Goal: Task Accomplishment & Management: Manage account settings

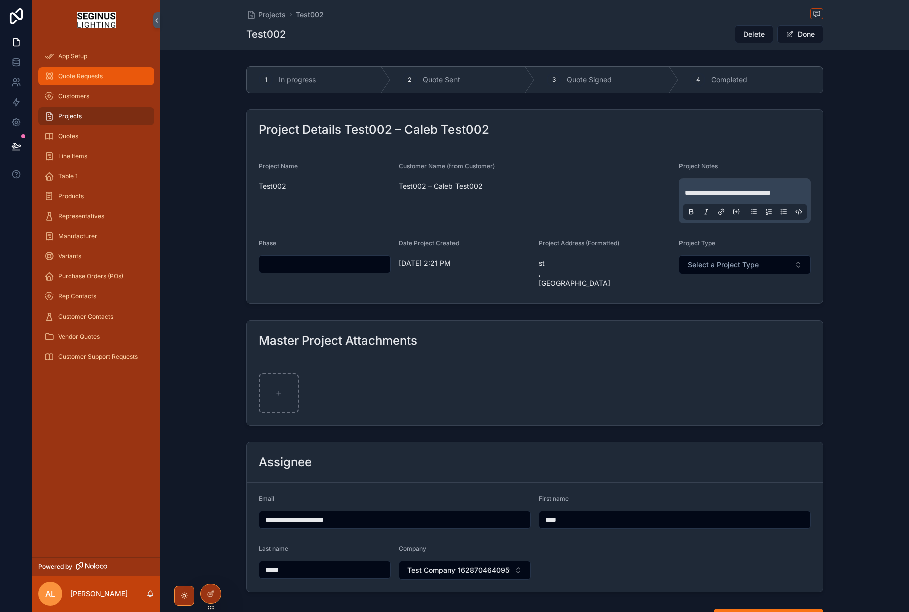
click at [80, 77] on span "Quote Requests" at bounding box center [80, 76] width 45 height 8
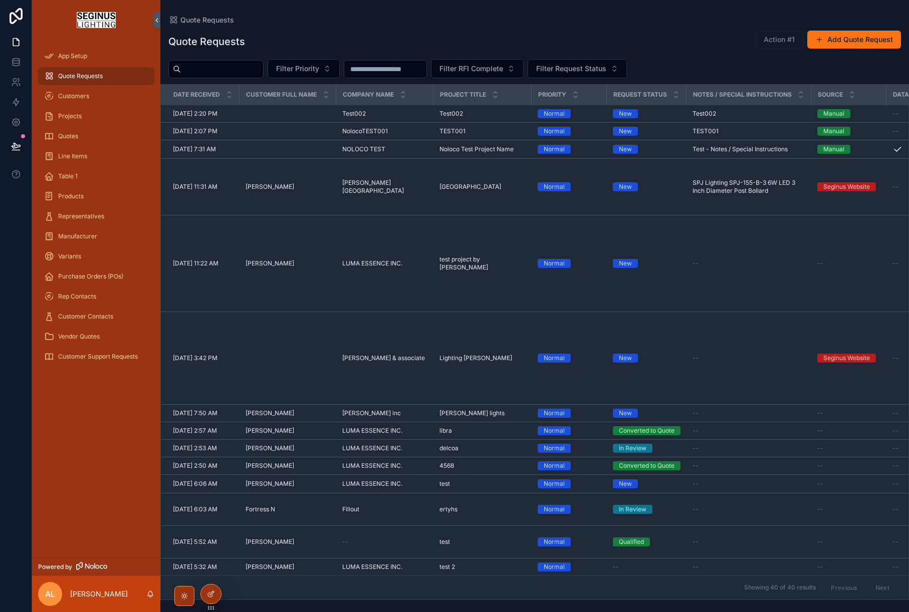
click at [227, 71] on input "scrollable content" at bounding box center [222, 69] width 82 height 14
paste input "**********"
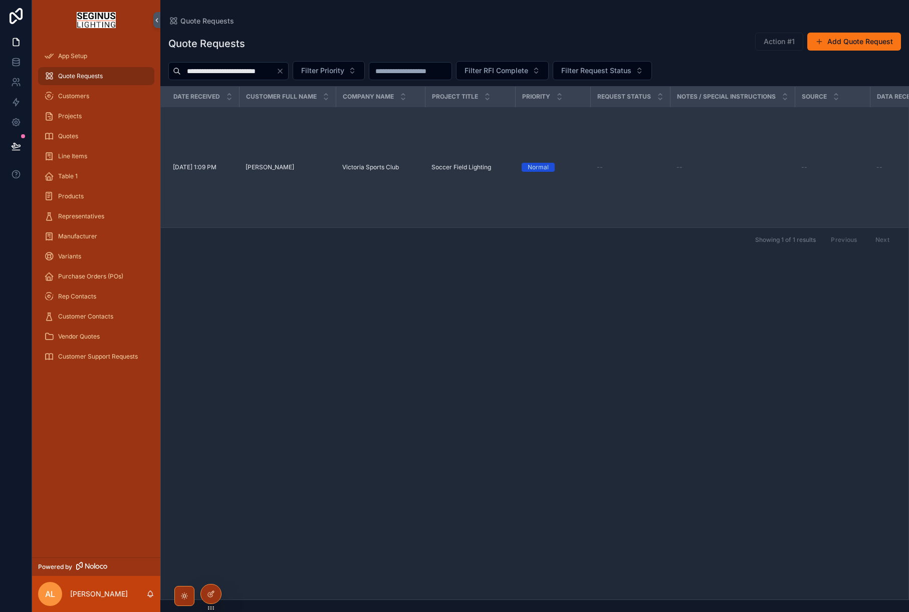
type input "**********"
click at [349, 163] on span "Victoria Sports Club" at bounding box center [370, 167] width 57 height 8
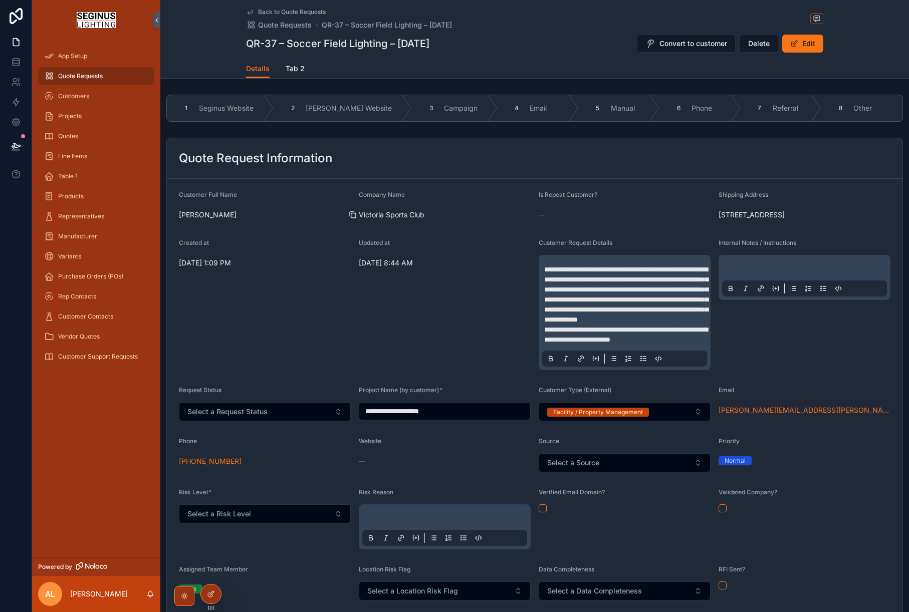
click at [362, 214] on div "scrollable content" at bounding box center [357, 215] width 16 height 8
click at [409, 218] on span "Victoria Sports Club" at bounding box center [445, 215] width 172 height 10
drag, startPoint x: 443, startPoint y: 218, endPoint x: 363, endPoint y: 215, distance: 80.7
click at [363, 215] on div "Victoria Sports Club" at bounding box center [445, 215] width 172 height 10
click at [352, 215] on icon "scrollable content" at bounding box center [353, 215] width 8 height 8
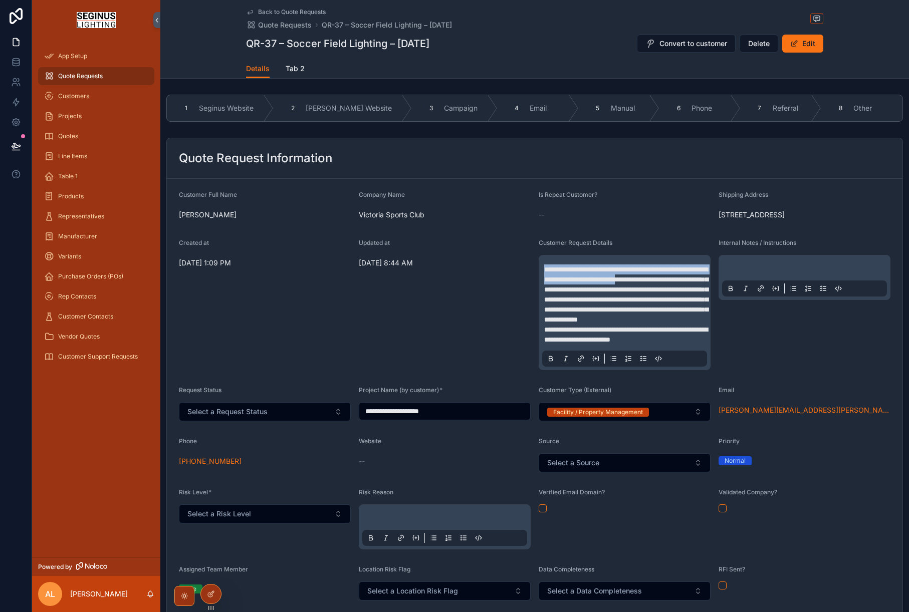
drag, startPoint x: 544, startPoint y: 291, endPoint x: 550, endPoint y: 306, distance: 16.4
click at [550, 307] on span "**********" at bounding box center [626, 294] width 164 height 57
click at [556, 323] on span "**********" at bounding box center [626, 294] width 164 height 57
click at [521, 333] on div "Updated at [DATE] 8:44 AM" at bounding box center [445, 304] width 172 height 131
click at [524, 317] on div "Updated at [DATE] 8:44 AM" at bounding box center [445, 304] width 172 height 131
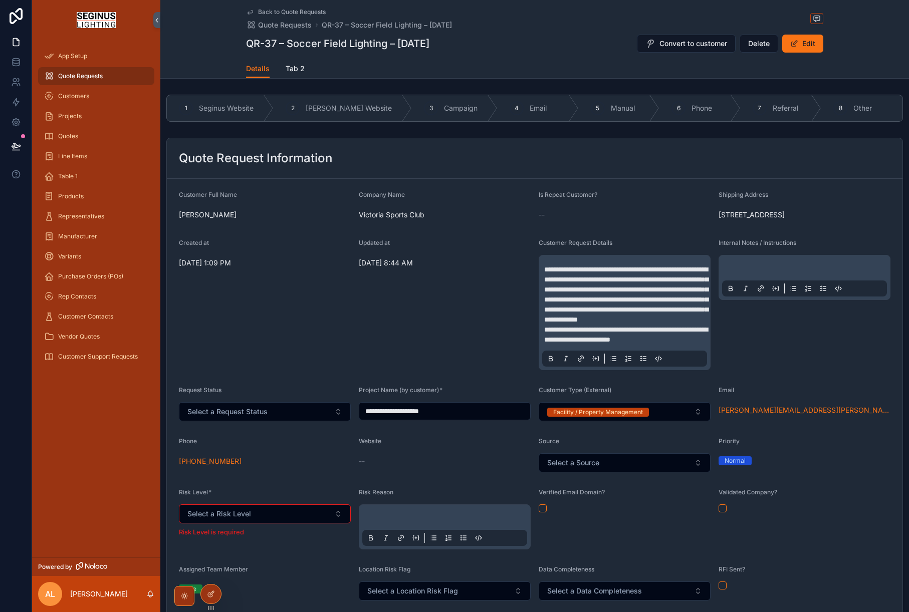
click at [528, 345] on div "Updated at [DATE] 8:44 AM" at bounding box center [445, 304] width 172 height 131
click at [521, 326] on div "Updated at [DATE] 8:44 AM" at bounding box center [445, 304] width 172 height 131
click at [210, 596] on icon at bounding box center [211, 594] width 8 height 8
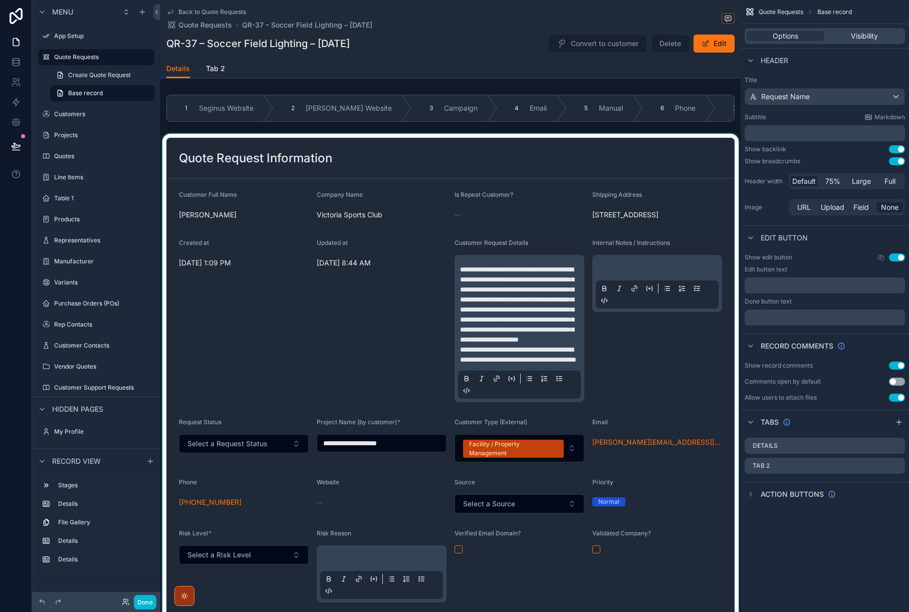
click at [705, 168] on div "scrollable content" at bounding box center [450, 477] width 580 height 687
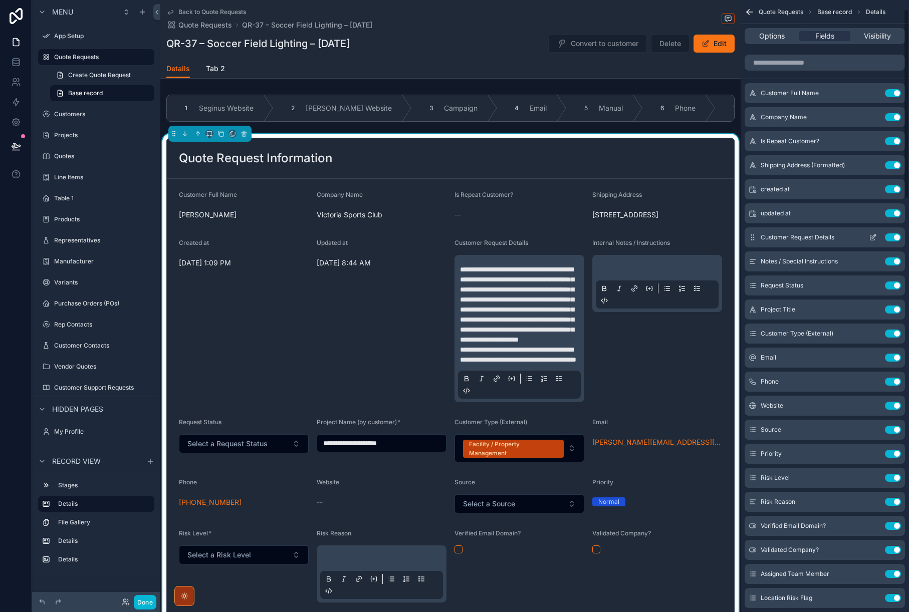
scroll to position [30, 0]
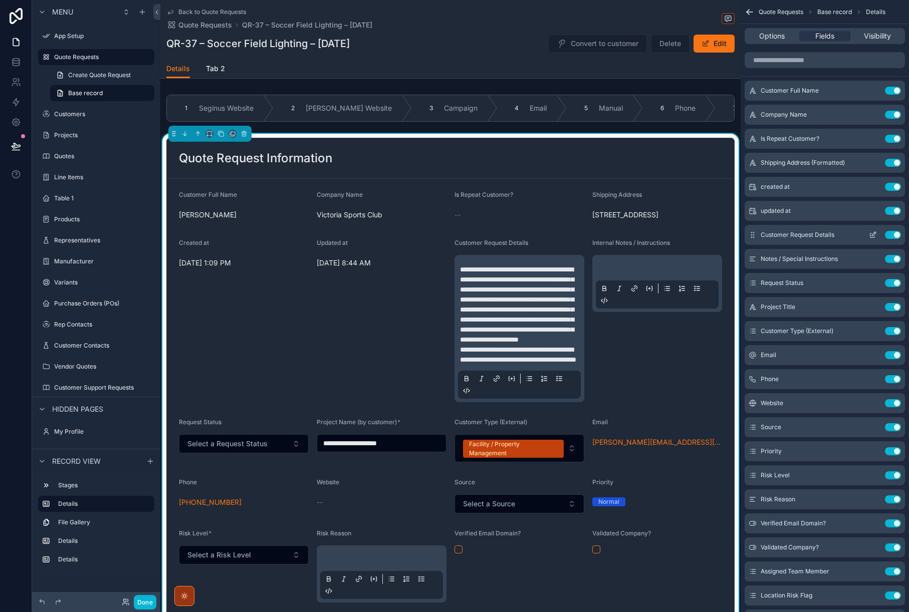
click at [872, 236] on icon "scrollable content" at bounding box center [873, 235] width 8 height 8
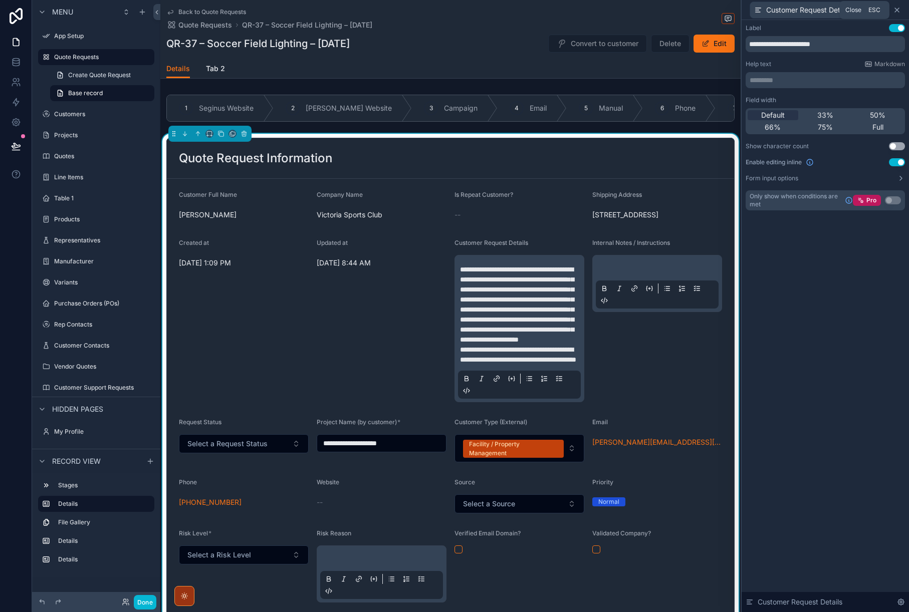
click at [898, 8] on icon at bounding box center [897, 10] width 8 height 8
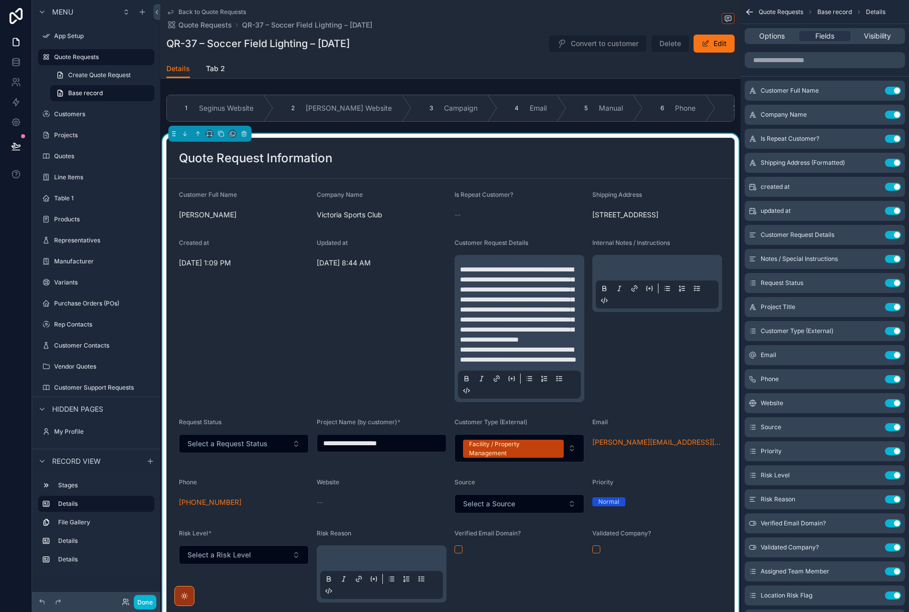
click at [420, 335] on div "Updated at [DATE] 8:44 AM" at bounding box center [382, 320] width 130 height 163
click at [149, 601] on button "Done" at bounding box center [145, 602] width 23 height 15
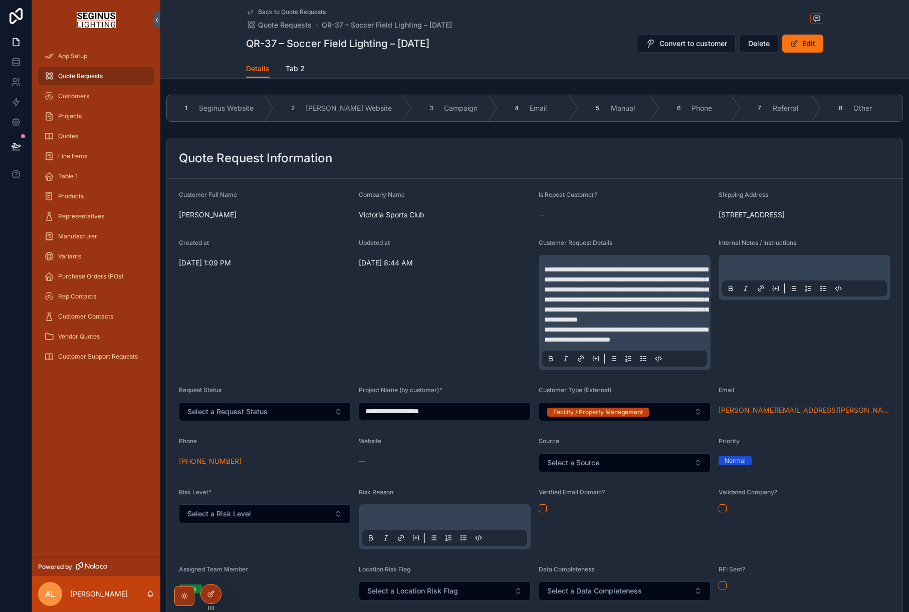
click at [552, 291] on span "**********" at bounding box center [626, 294] width 164 height 57
click at [706, 210] on div "--" at bounding box center [625, 215] width 172 height 10
drag, startPoint x: 719, startPoint y: 214, endPoint x: 779, endPoint y: 246, distance: 68.4
click at [779, 246] on form "**********" at bounding box center [535, 471] width 736 height 584
copy span "[STREET_ADDRESS]"
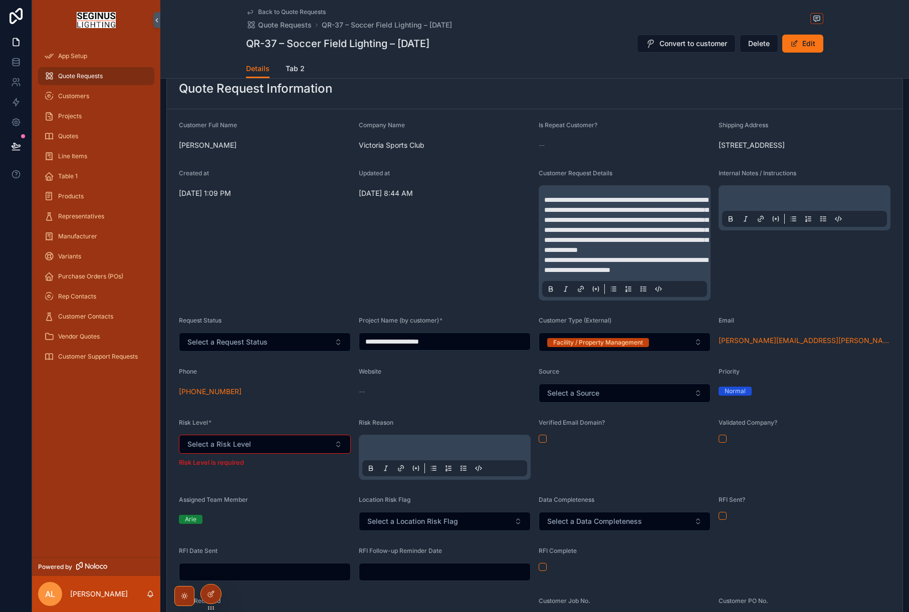
scroll to position [71, 0]
click at [695, 351] on button "Facility / Property Management" at bounding box center [625, 341] width 172 height 19
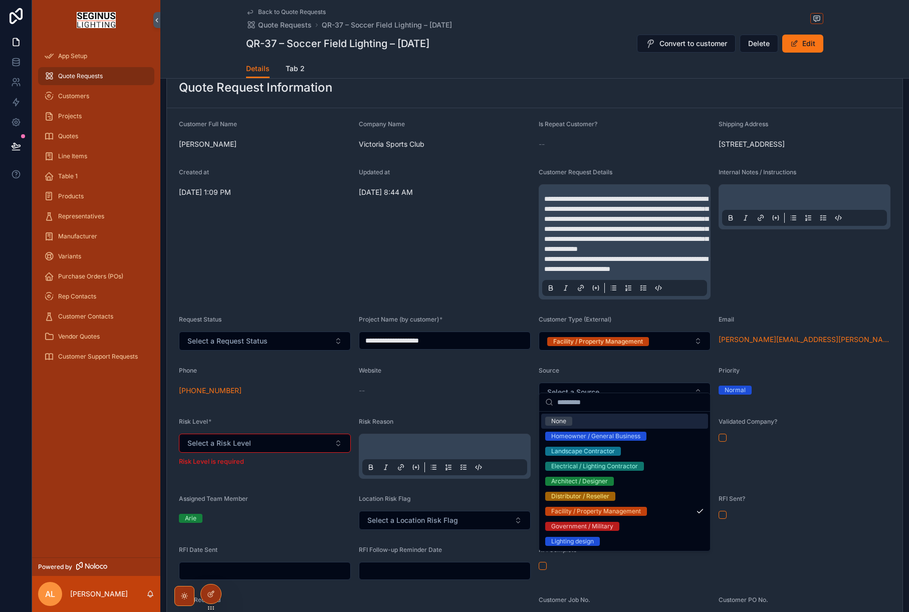
click at [476, 300] on div "Updated at [DATE] 8:44 AM" at bounding box center [445, 233] width 172 height 131
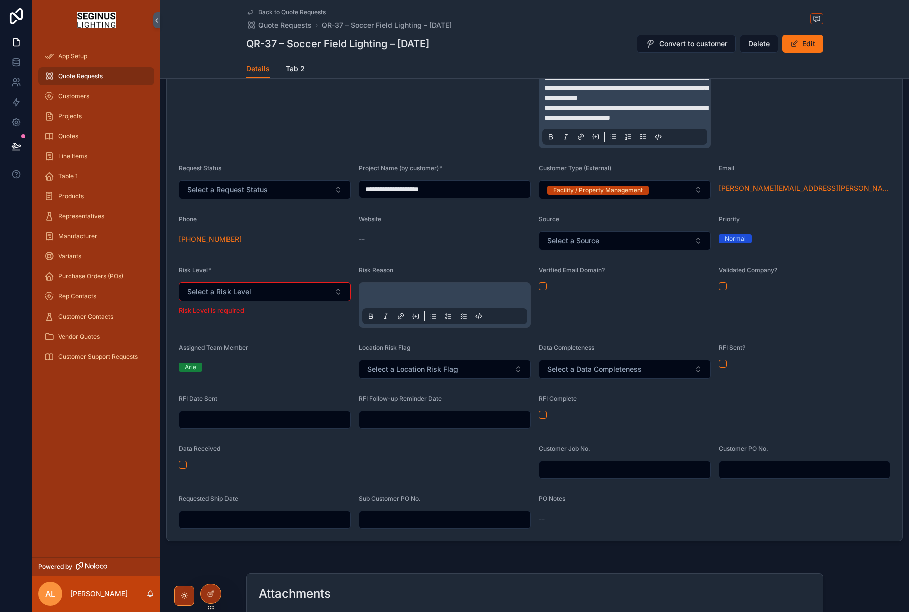
scroll to position [225, 0]
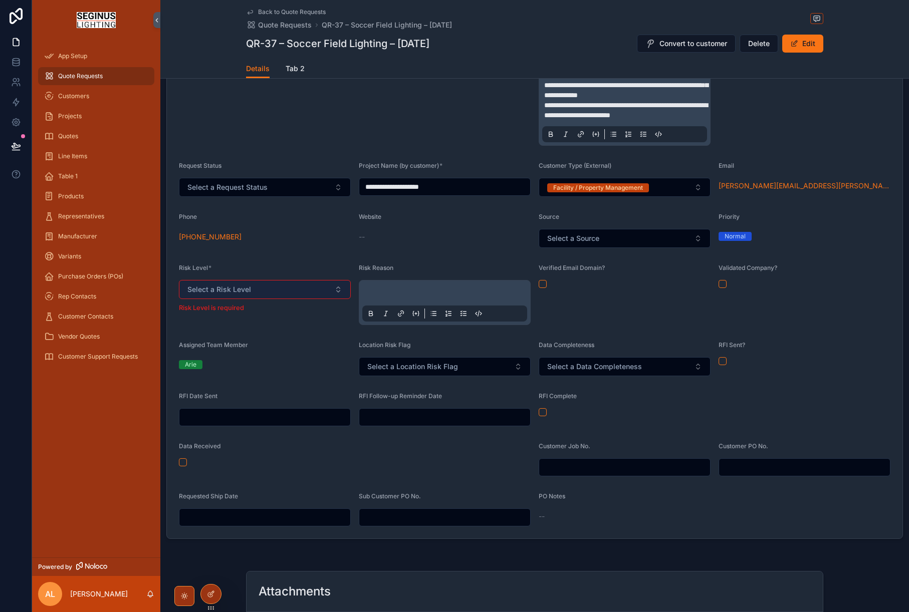
click at [341, 299] on button "Select a Risk Level" at bounding box center [265, 289] width 172 height 19
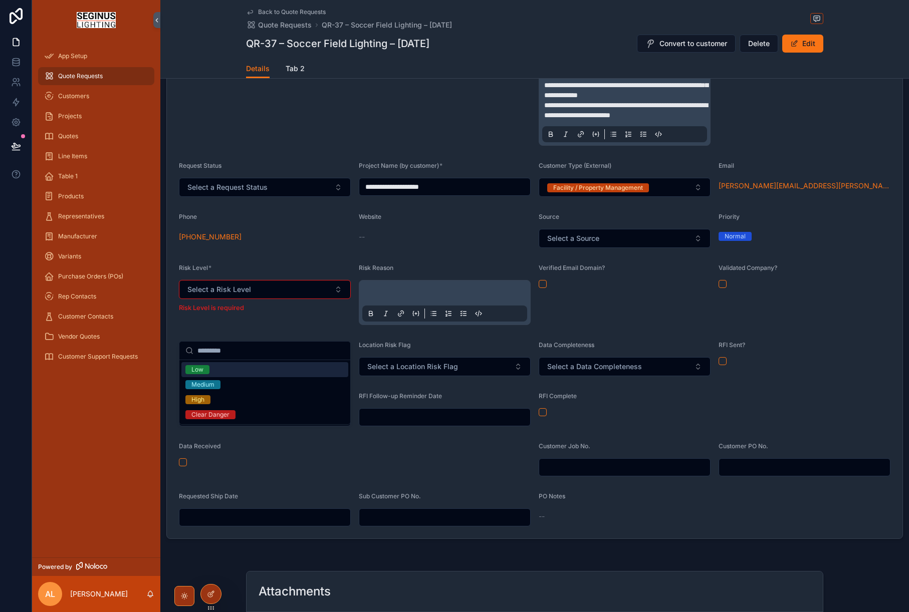
click at [198, 373] on div "Low" at bounding box center [197, 369] width 12 height 9
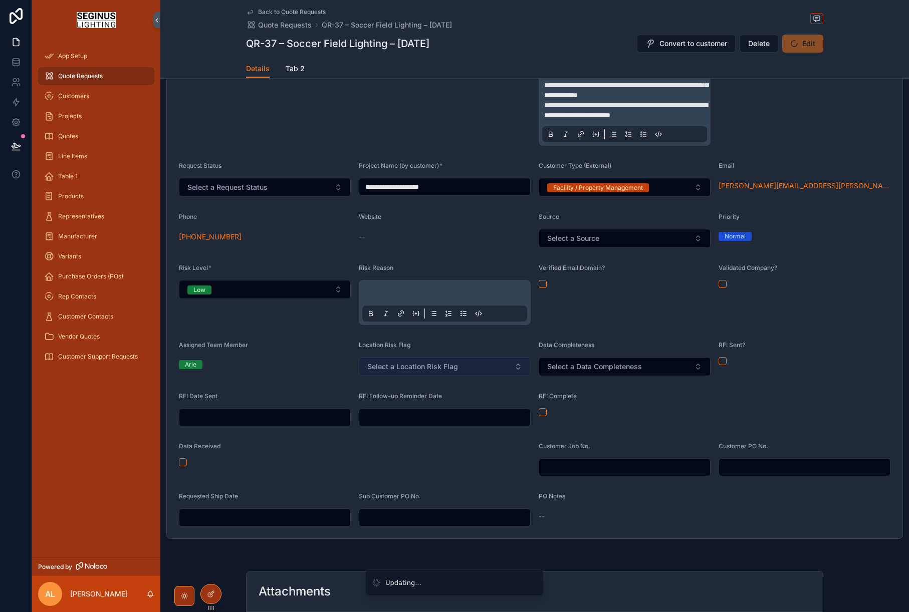
click at [517, 376] on button "Select a Location Risk Flag" at bounding box center [445, 366] width 172 height 19
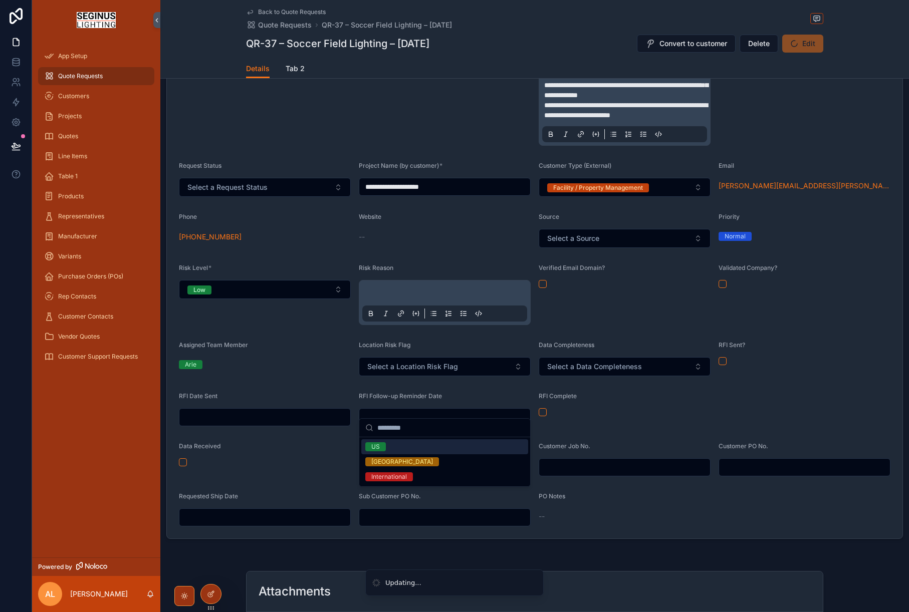
click at [375, 445] on div "US" at bounding box center [375, 446] width 9 height 9
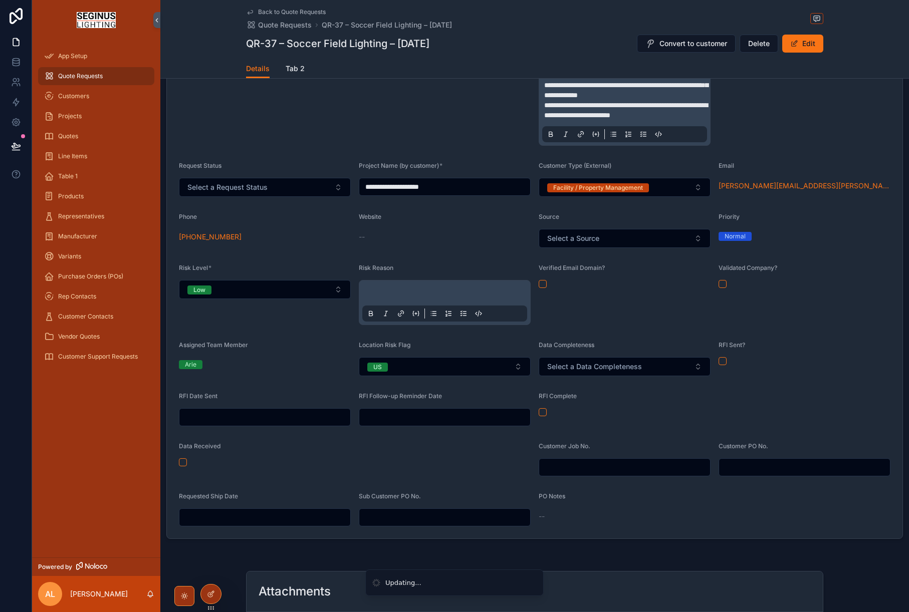
click at [627, 424] on form "**********" at bounding box center [535, 246] width 736 height 584
click at [698, 376] on button "Select a Data Completeness" at bounding box center [625, 366] width 172 height 19
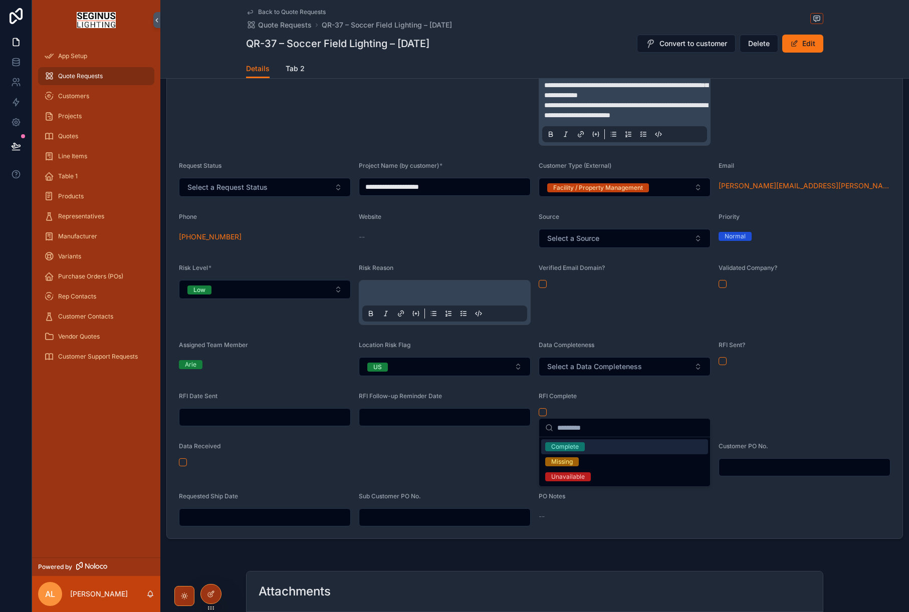
click at [630, 325] on div "Verified Email Domain?" at bounding box center [625, 294] width 172 height 61
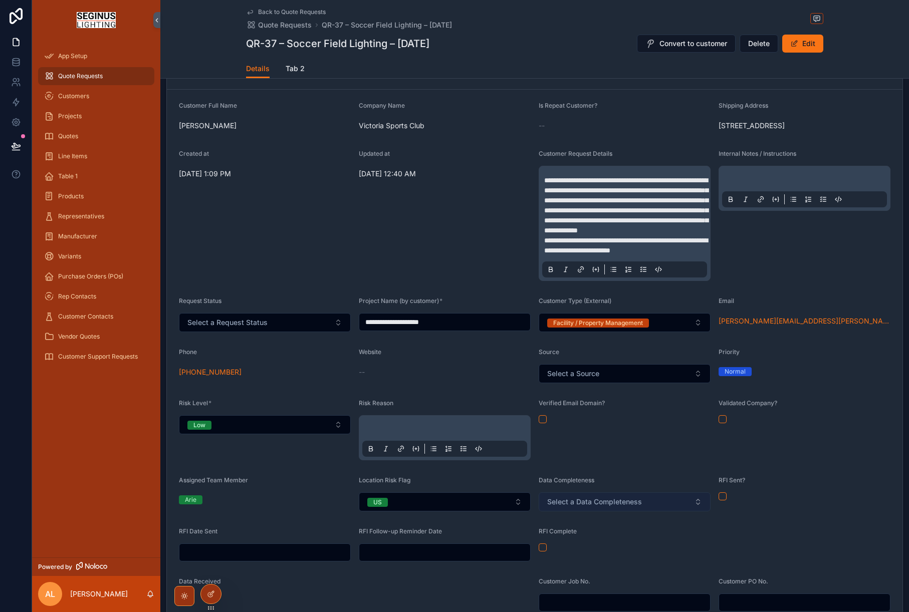
scroll to position [0, 0]
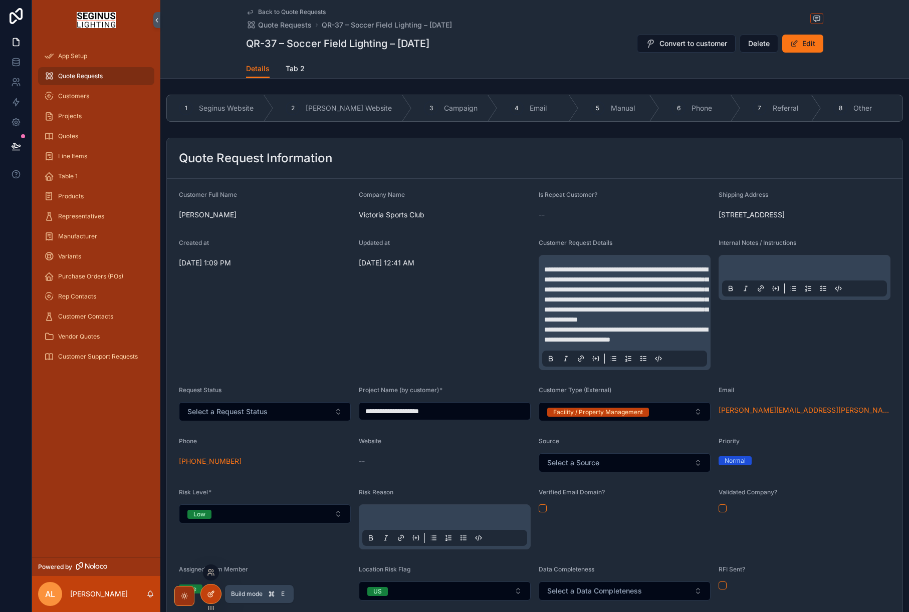
click at [212, 592] on icon at bounding box center [212, 592] width 1 height 1
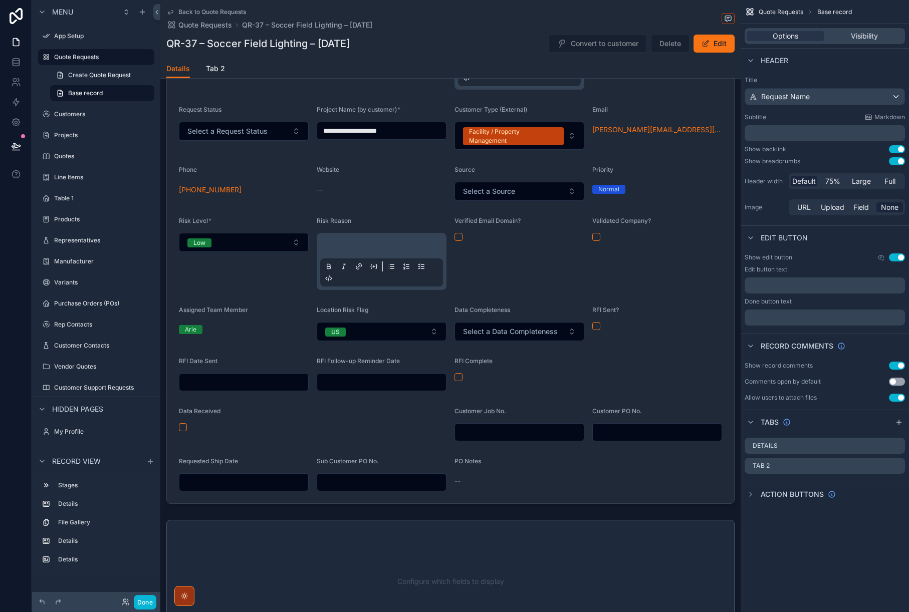
scroll to position [303, 0]
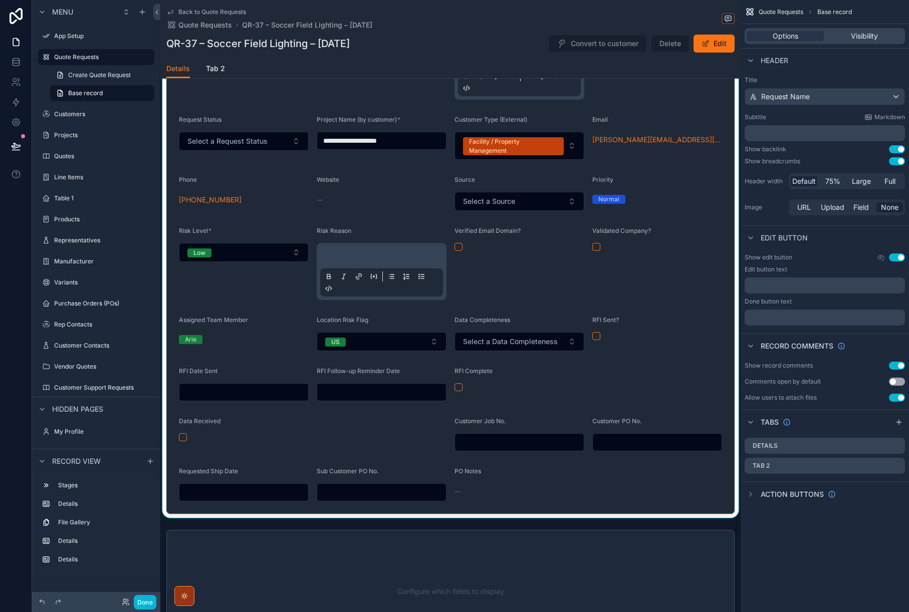
click at [655, 335] on div "scrollable content" at bounding box center [450, 174] width 580 height 687
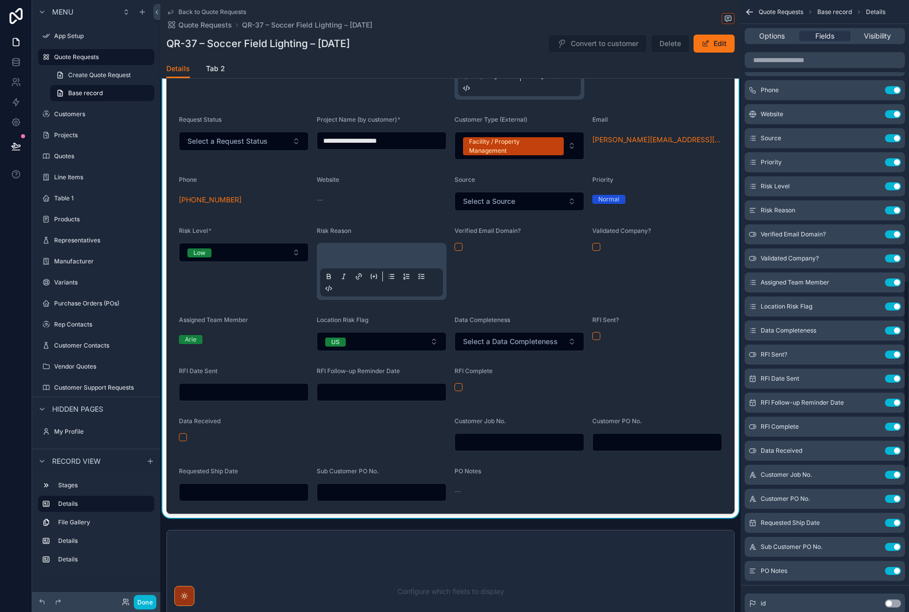
scroll to position [0, 0]
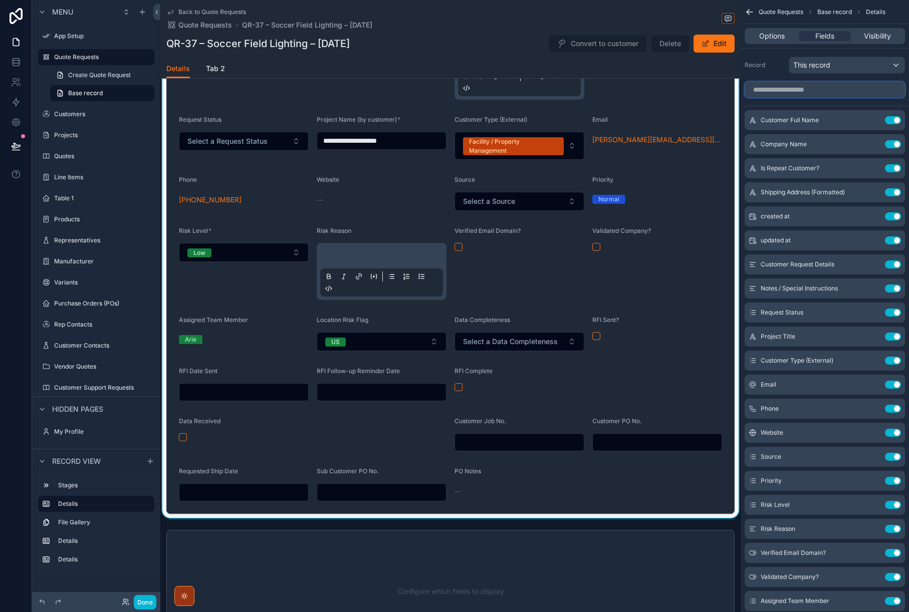
click at [798, 88] on input "scrollable content" at bounding box center [825, 90] width 160 height 16
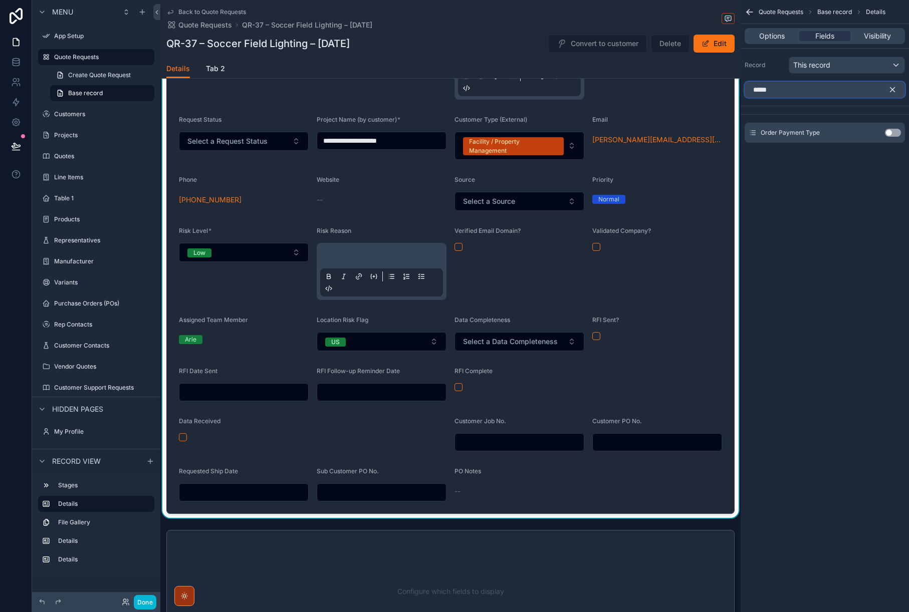
type input "*****"
click at [896, 135] on button "Use setting" at bounding box center [893, 133] width 16 height 8
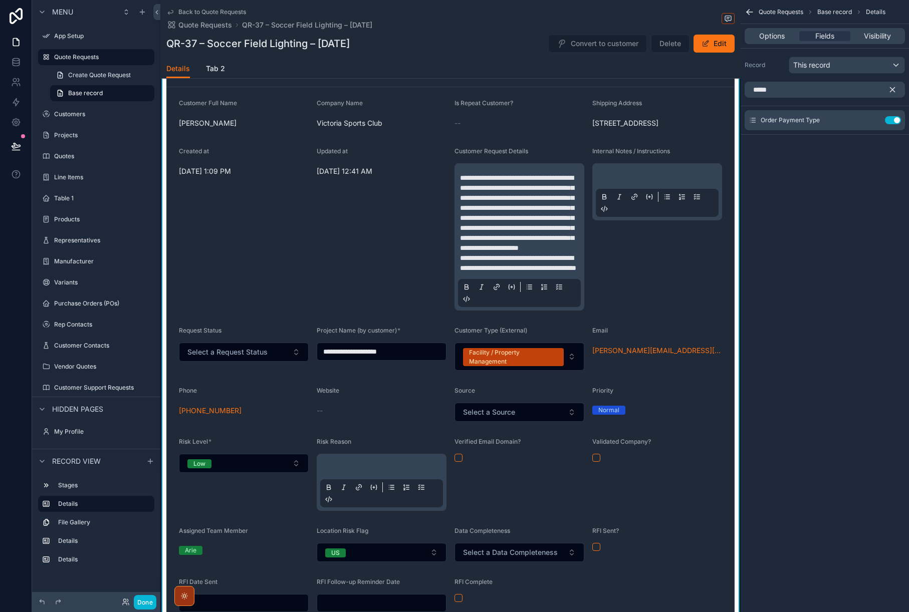
scroll to position [303, 0]
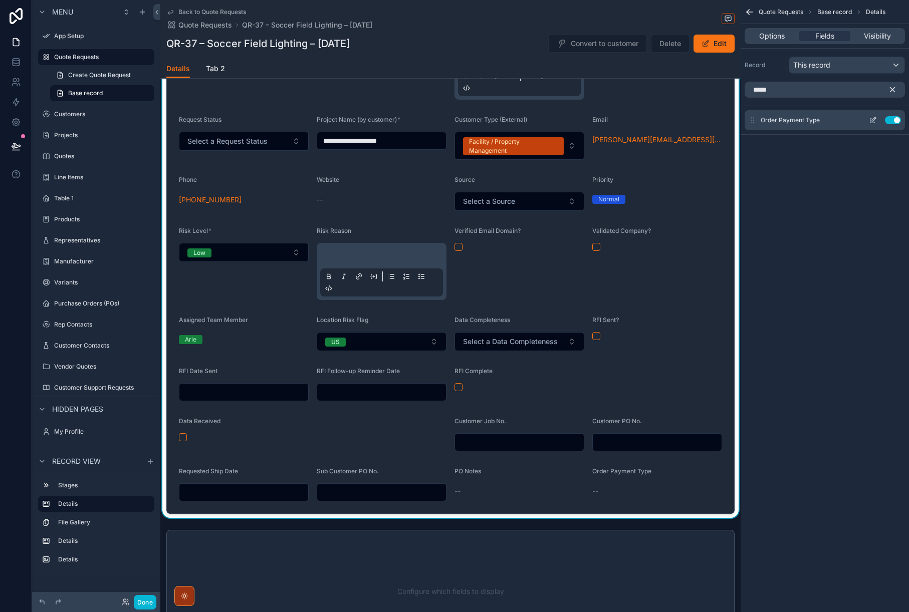
click at [872, 120] on icon "scrollable content" at bounding box center [873, 120] width 8 height 8
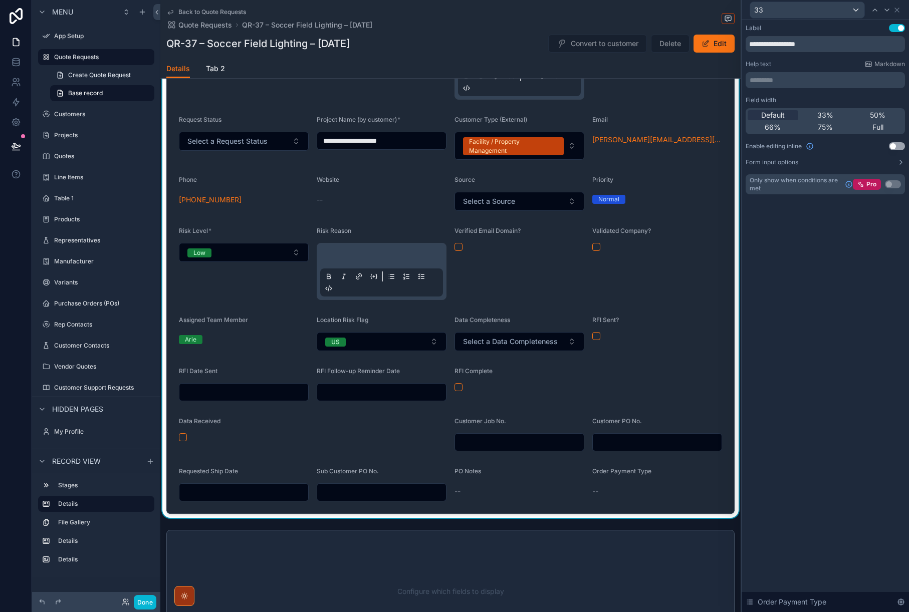
click at [900, 145] on button "Use setting" at bounding box center [897, 146] width 16 height 8
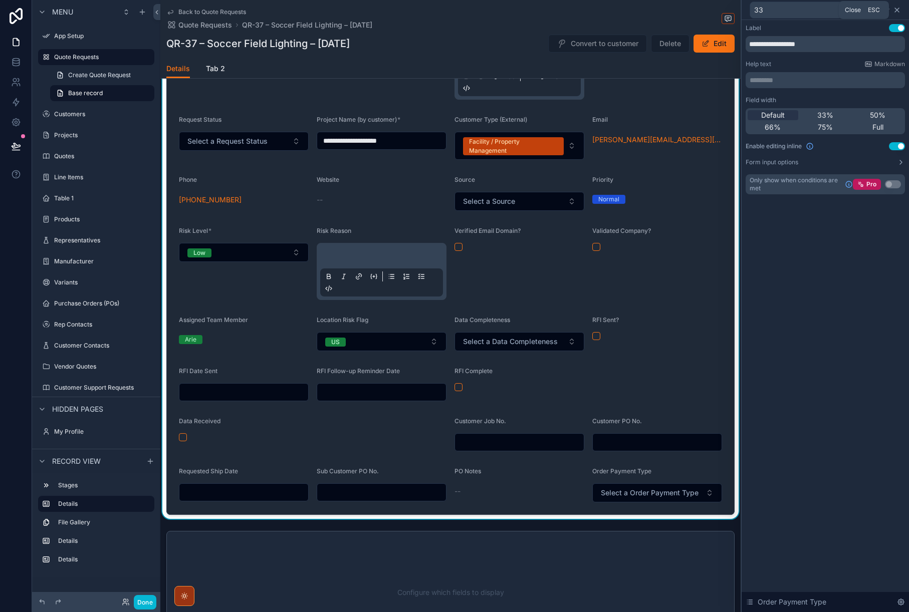
click at [899, 13] on icon at bounding box center [897, 10] width 8 height 8
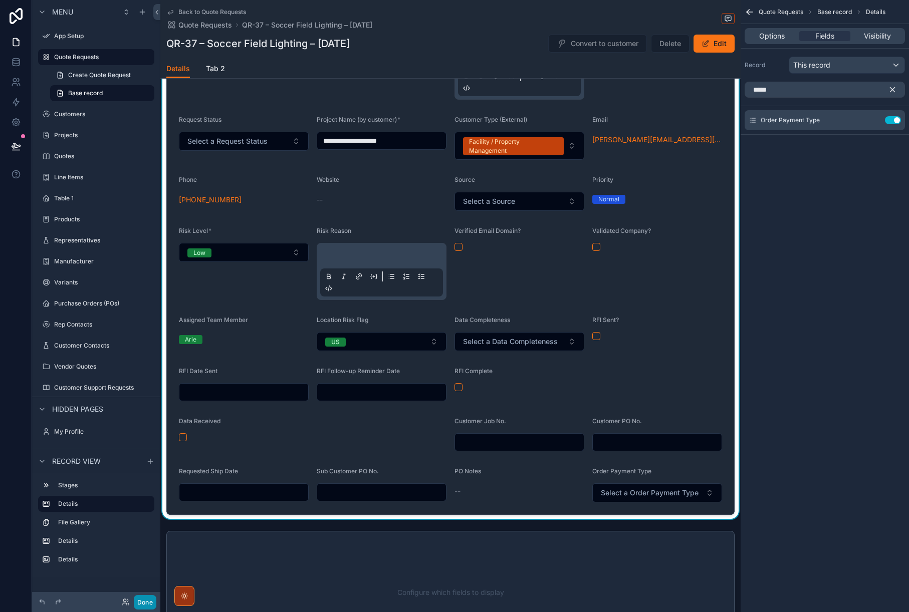
click at [148, 602] on button "Done" at bounding box center [145, 602] width 23 height 15
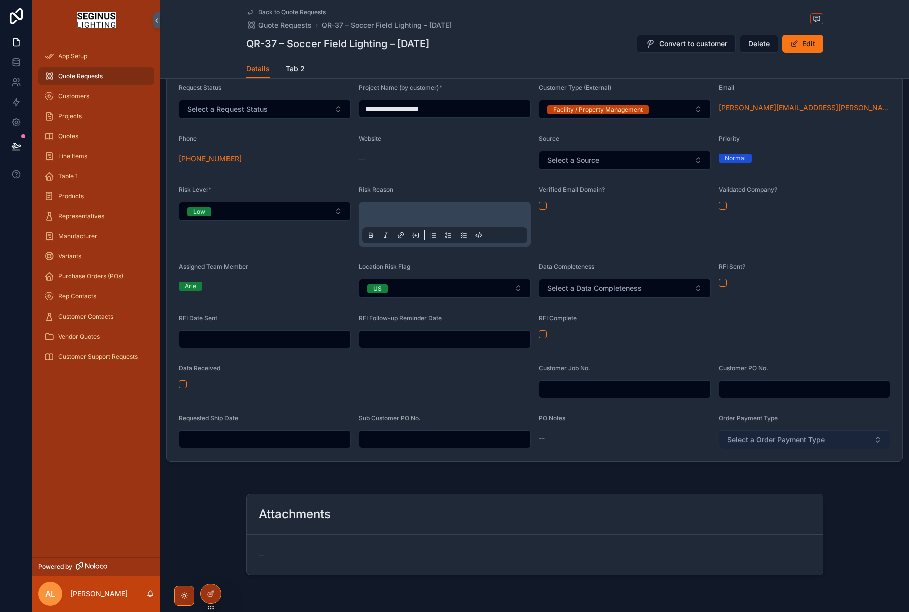
click at [761, 445] on span "Select a Order Payment Type" at bounding box center [776, 440] width 98 height 10
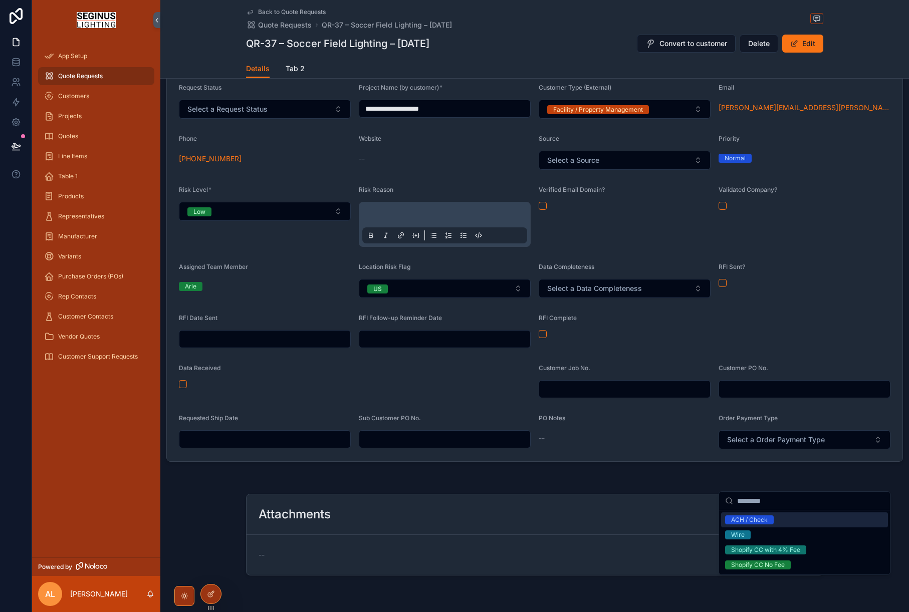
click at [740, 521] on div "ACH / Check" at bounding box center [749, 520] width 37 height 9
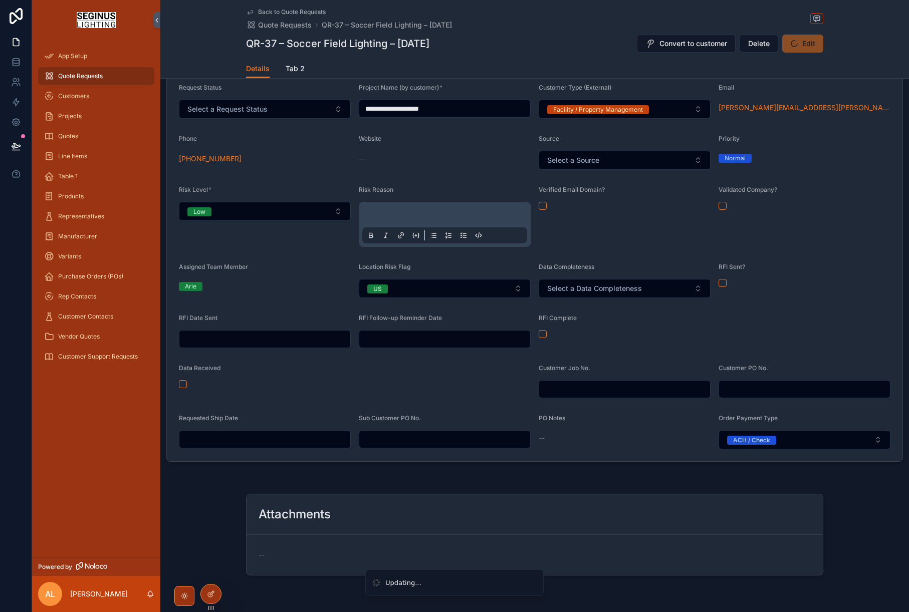
click at [809, 298] on div "RFI Sent?" at bounding box center [805, 280] width 172 height 35
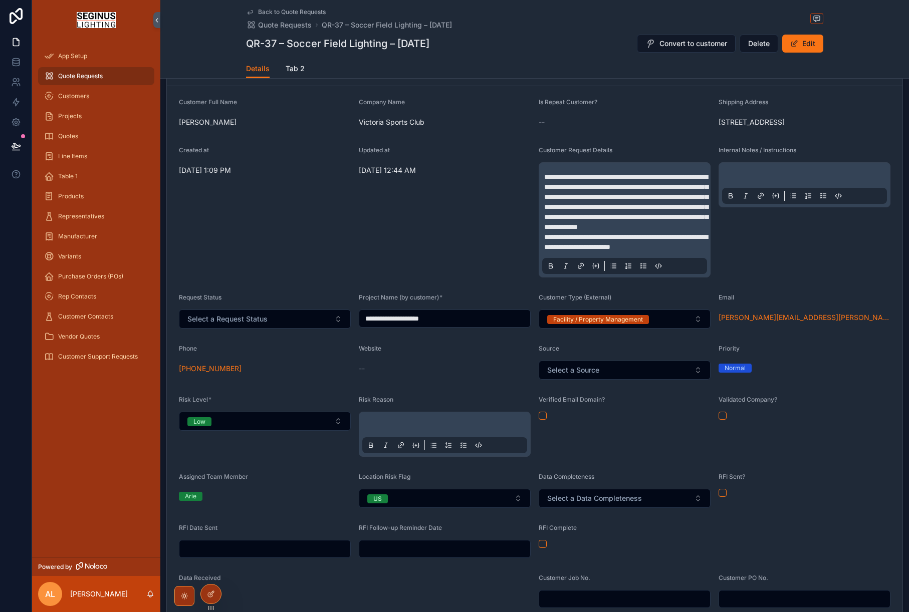
scroll to position [92, 0]
click at [741, 183] on p "scrollable content" at bounding box center [806, 178] width 165 height 10
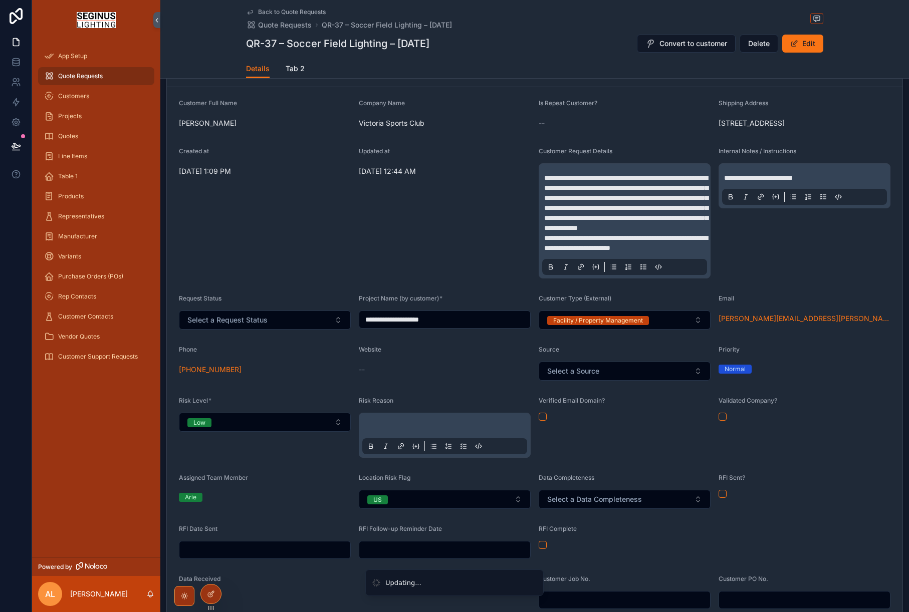
click at [782, 279] on div "**********" at bounding box center [805, 212] width 172 height 131
click at [338, 330] on button "Select a Request Status" at bounding box center [265, 320] width 172 height 19
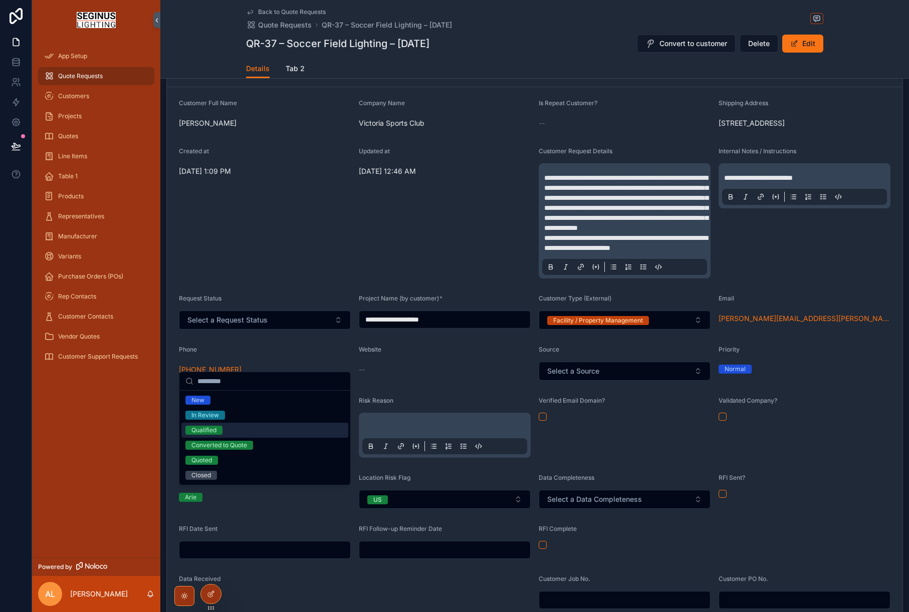
click at [206, 429] on div "Qualified" at bounding box center [203, 430] width 25 height 9
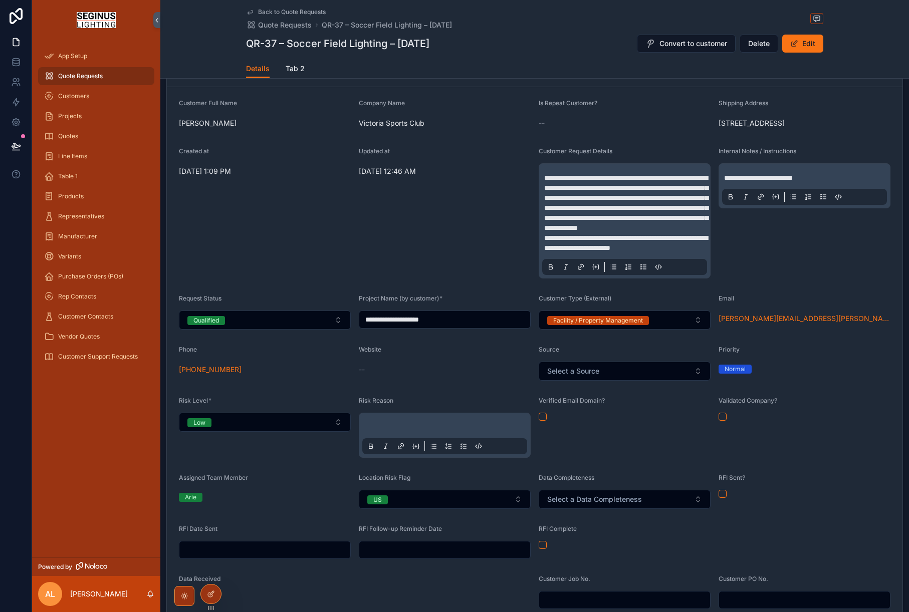
click at [405, 279] on div "Updated at [DATE] 12:46 AM" at bounding box center [445, 212] width 172 height 131
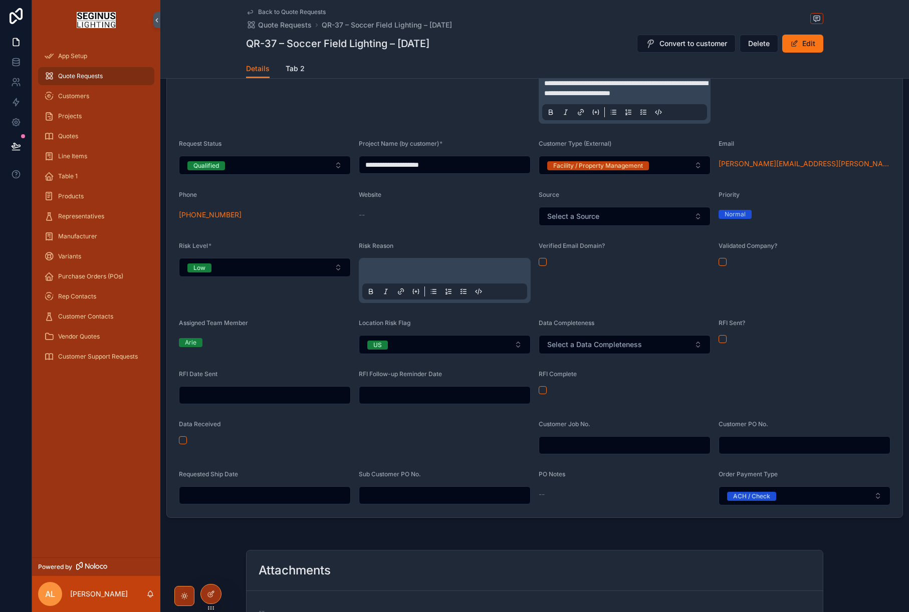
scroll to position [0, 0]
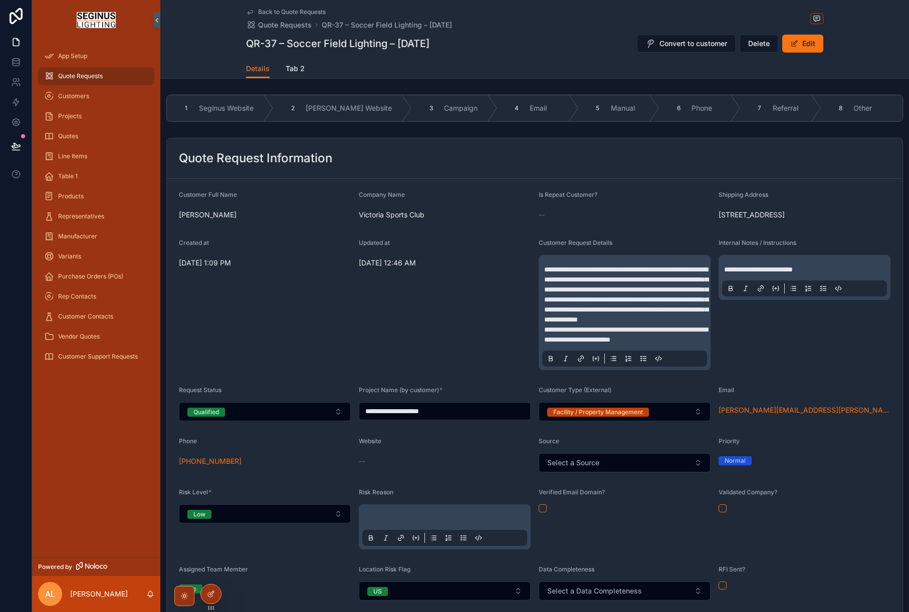
click at [564, 314] on p "**********" at bounding box center [626, 305] width 165 height 80
click at [526, 218] on span "Victoria Sports Club" at bounding box center [445, 215] width 172 height 10
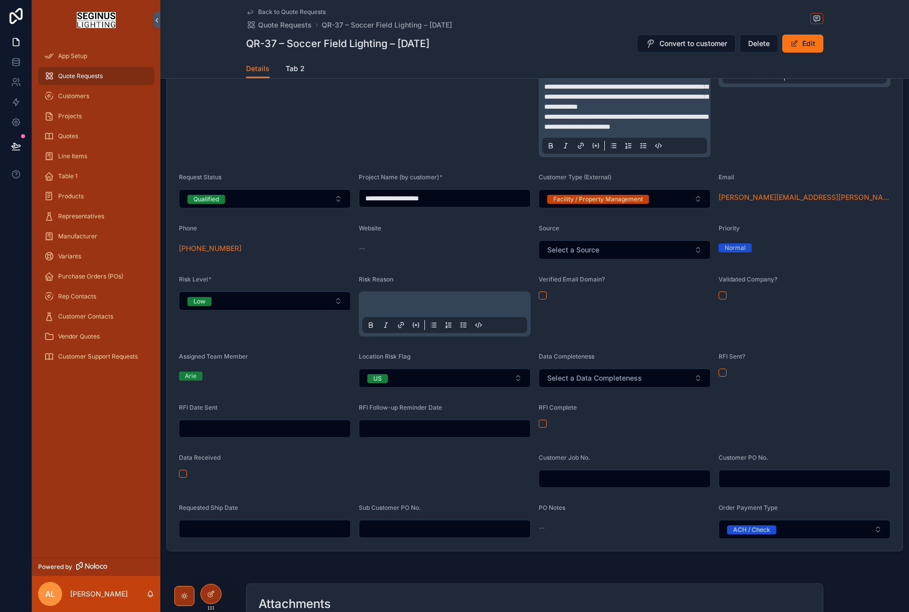
scroll to position [214, 0]
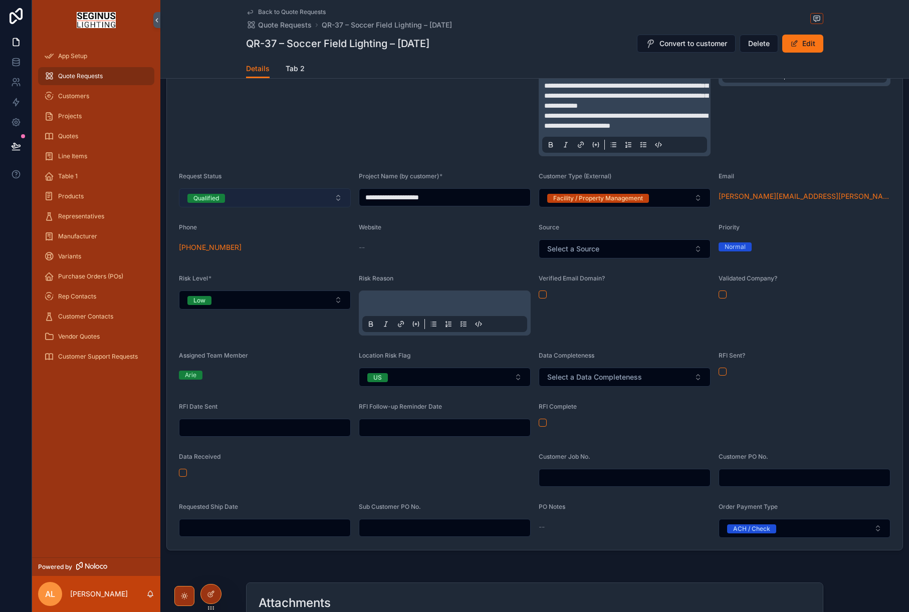
click at [342, 207] on button "Qualified" at bounding box center [265, 197] width 172 height 19
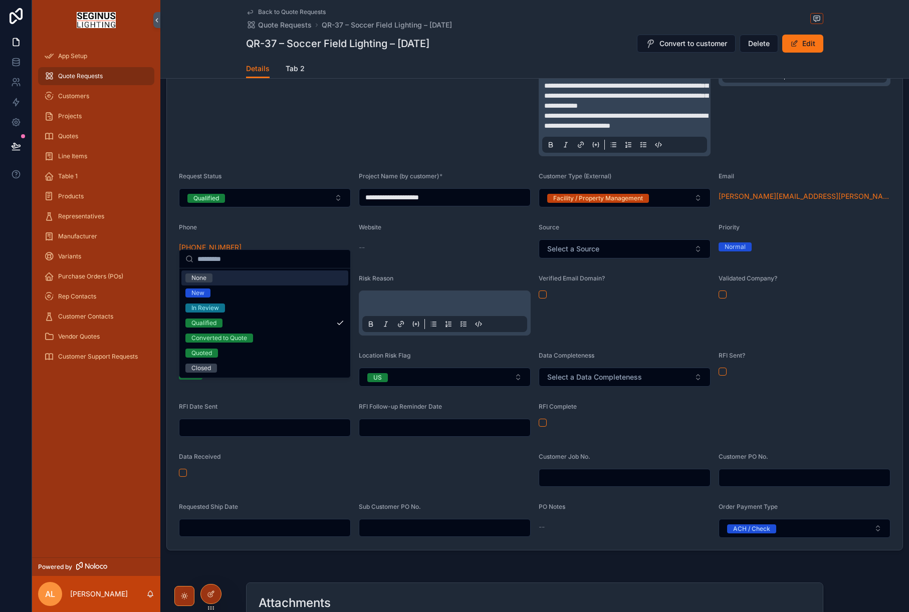
click at [318, 156] on div "Created at [DATE] 1:09 PM" at bounding box center [265, 90] width 172 height 131
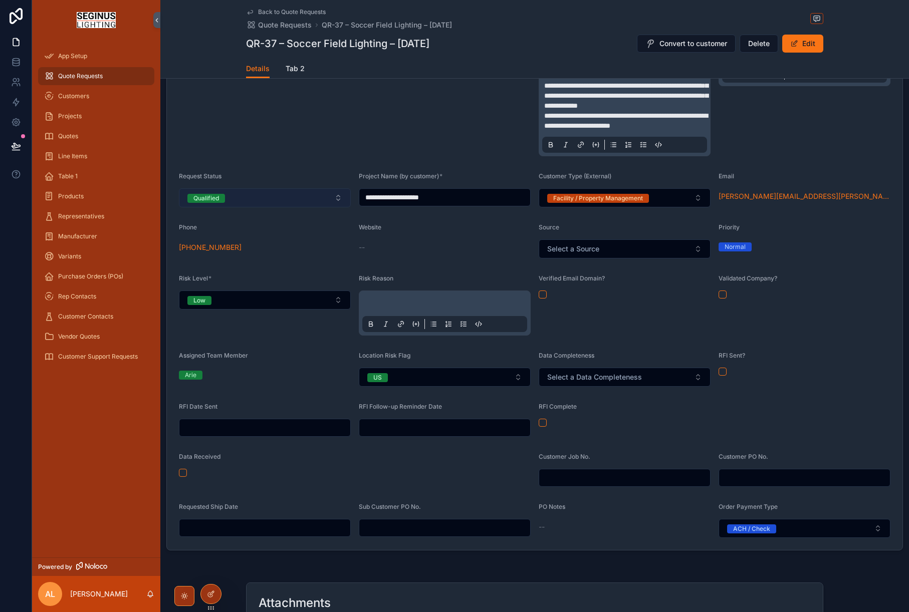
click at [335, 207] on button "Qualified" at bounding box center [265, 197] width 172 height 19
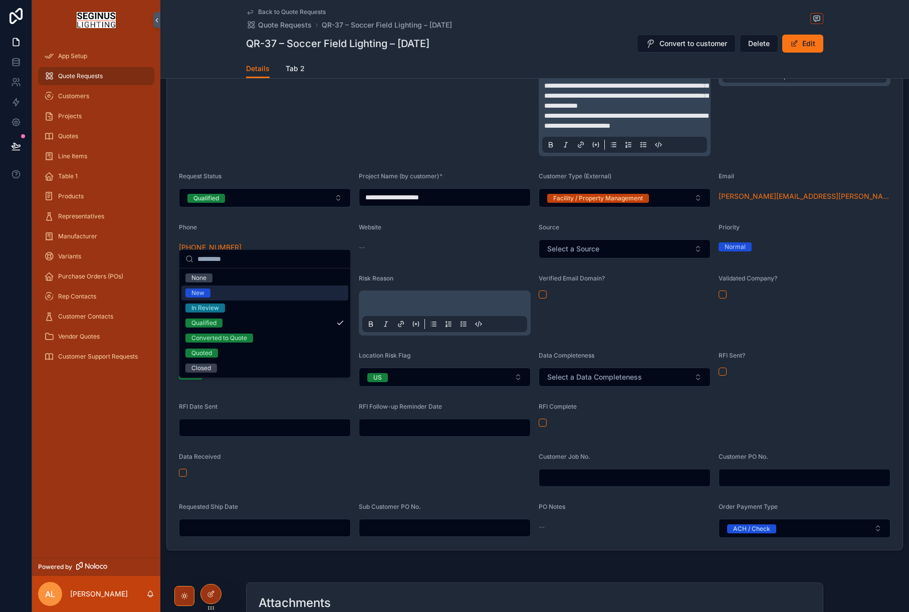
click at [270, 156] on div "Created at [DATE] 1:09 PM" at bounding box center [265, 90] width 172 height 131
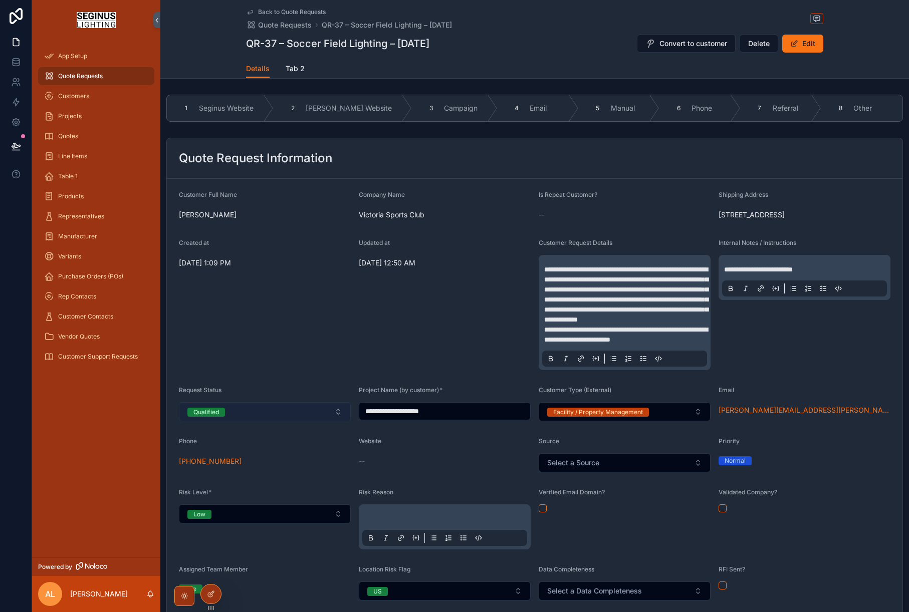
click at [337, 421] on button "Qualified" at bounding box center [265, 411] width 172 height 19
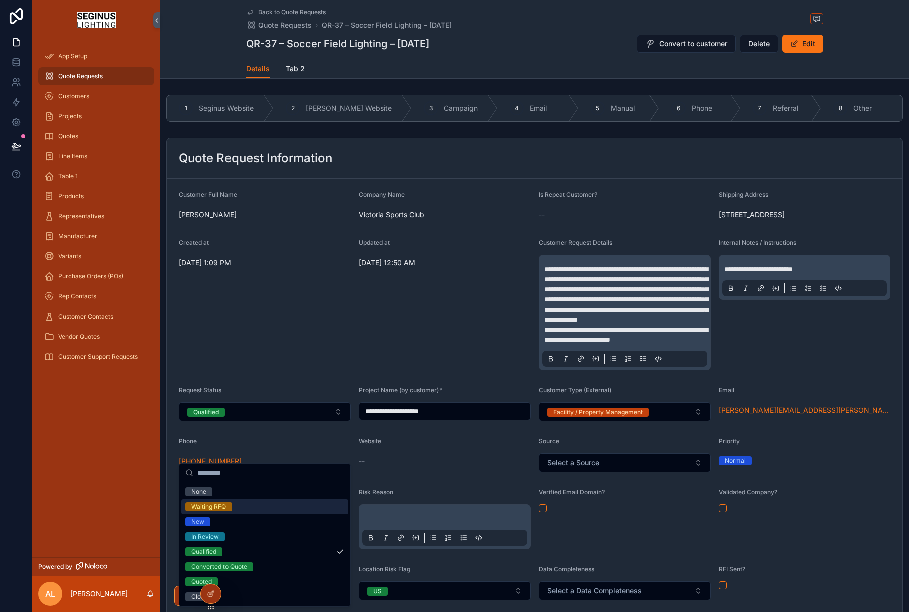
click at [223, 506] on div "Waiting RFQ" at bounding box center [208, 507] width 35 height 9
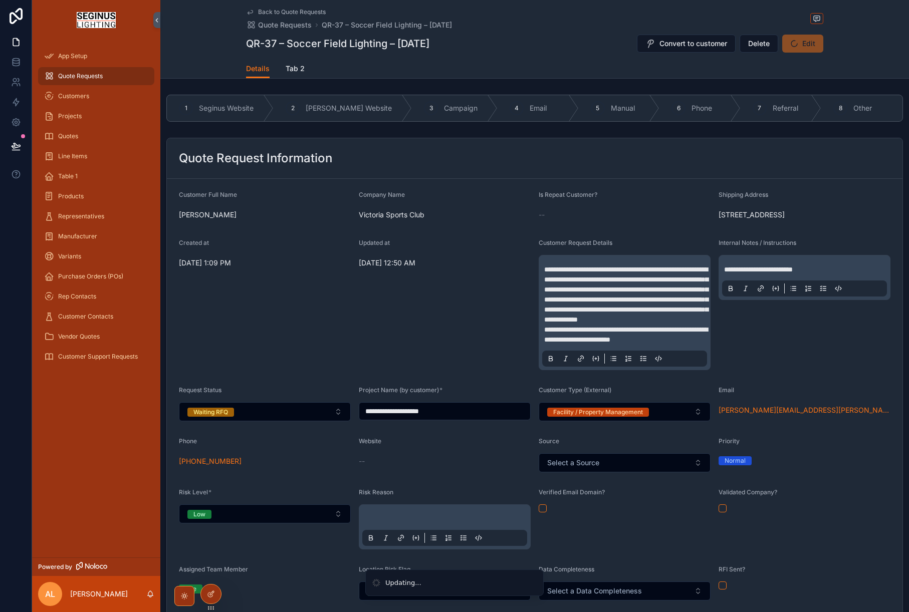
click at [331, 349] on div "Created at [DATE] 1:09 PM" at bounding box center [265, 304] width 172 height 131
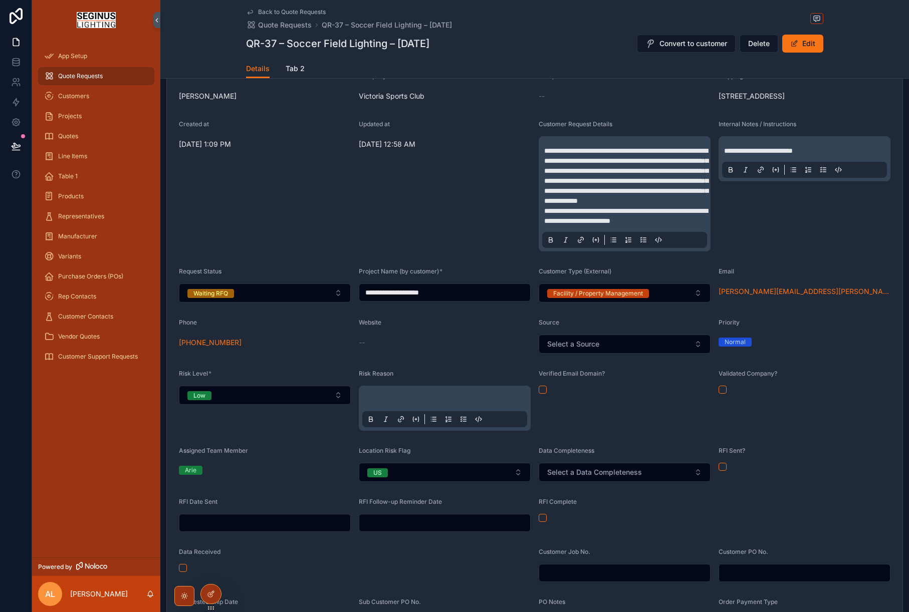
scroll to position [121, 0]
